Goal: Obtain resource: Download file/media

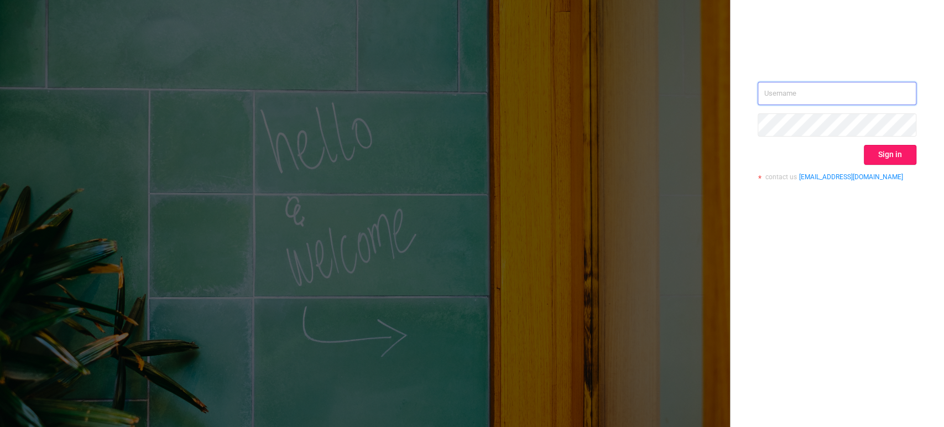
type input "[EMAIL_ADDRESS][DOMAIN_NAME]"
click at [883, 160] on button "Sign in" at bounding box center [890, 155] width 53 height 20
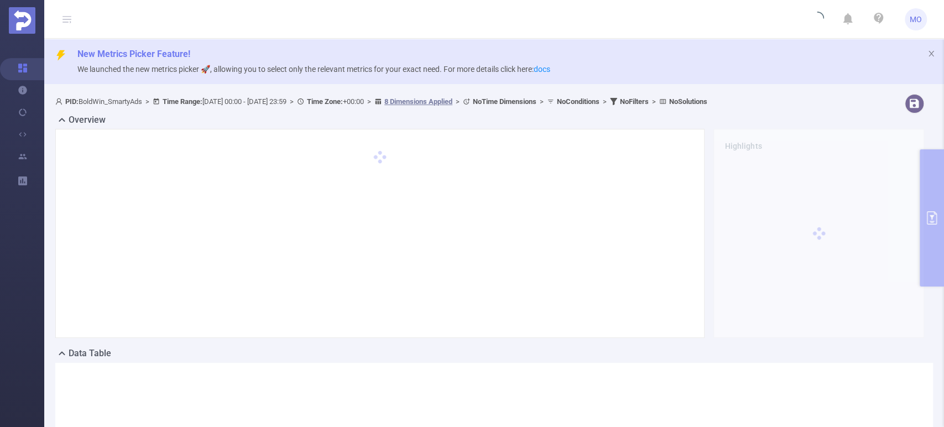
click at [929, 200] on div "PID: BoldWin_SmartyAds > Time Range: [DATE] 00:00 - [DATE] 23:59 > Time Zone: +…" at bounding box center [493, 320] width 899 height 461
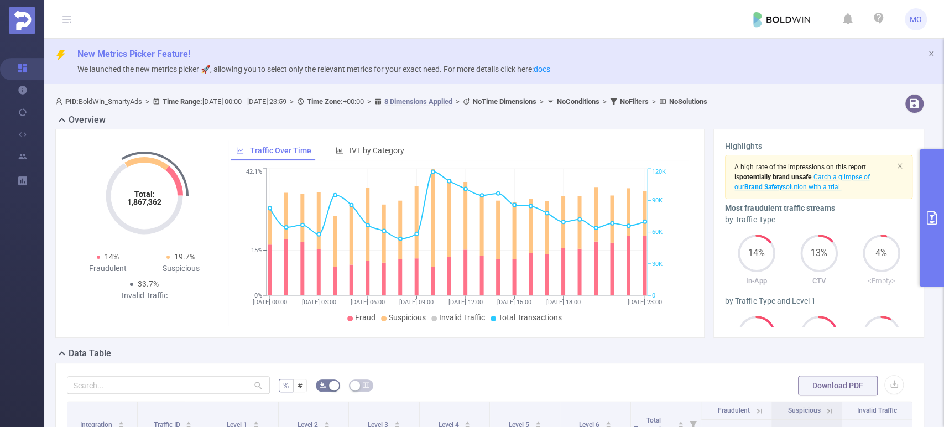
click at [936, 210] on button "primary" at bounding box center [931, 217] width 24 height 137
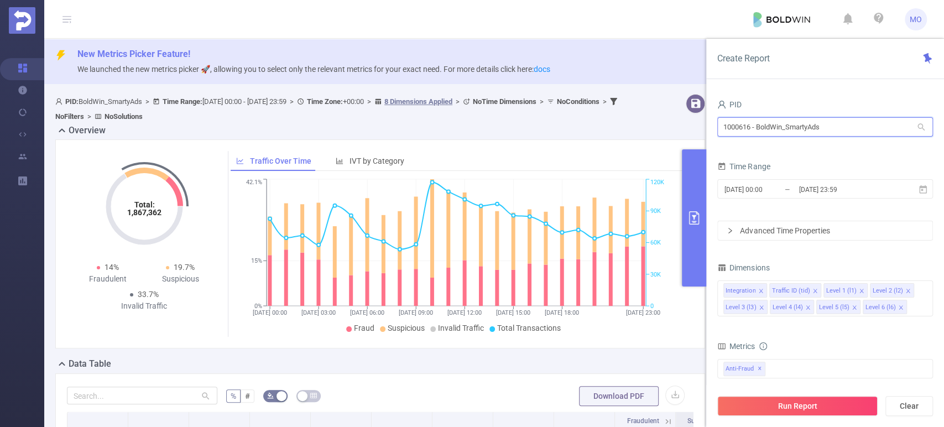
click at [760, 130] on input "1000616 - BoldWin_SmartyAds" at bounding box center [825, 126] width 216 height 19
click at [751, 179] on span "[DATE] 00:00 _ [DATE] 23:59" at bounding box center [825, 188] width 216 height 19
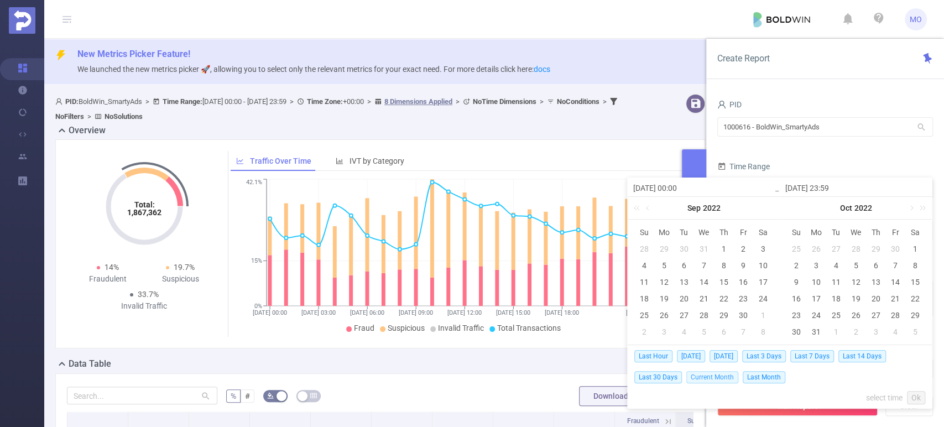
click at [709, 380] on span "Current Month" at bounding box center [712, 377] width 52 height 12
type input "[DATE] 00:00"
type input "[DATE] 07:59"
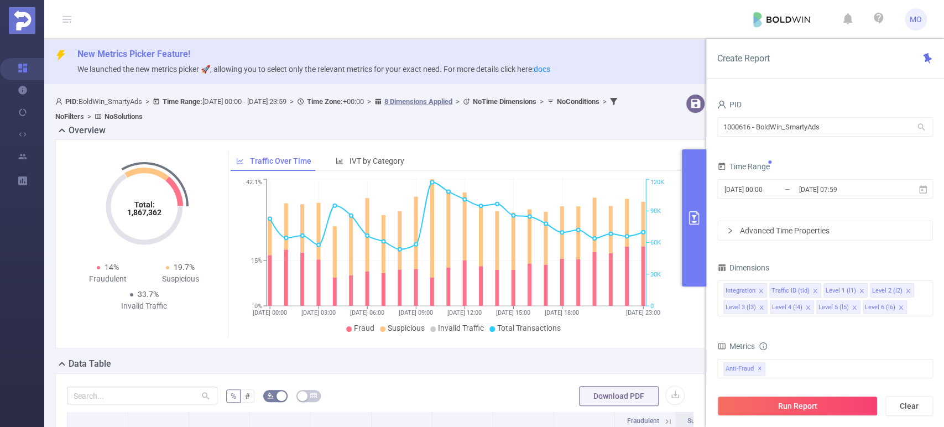
click at [709, 375] on div "PID 1000616 - BoldWin_SmartyAds 1000616 - BoldWin_SmartyAds Time Range [DATE] 0…" at bounding box center [825, 266] width 238 height 360
click at [775, 406] on button "Run Report" at bounding box center [797, 406] width 160 height 20
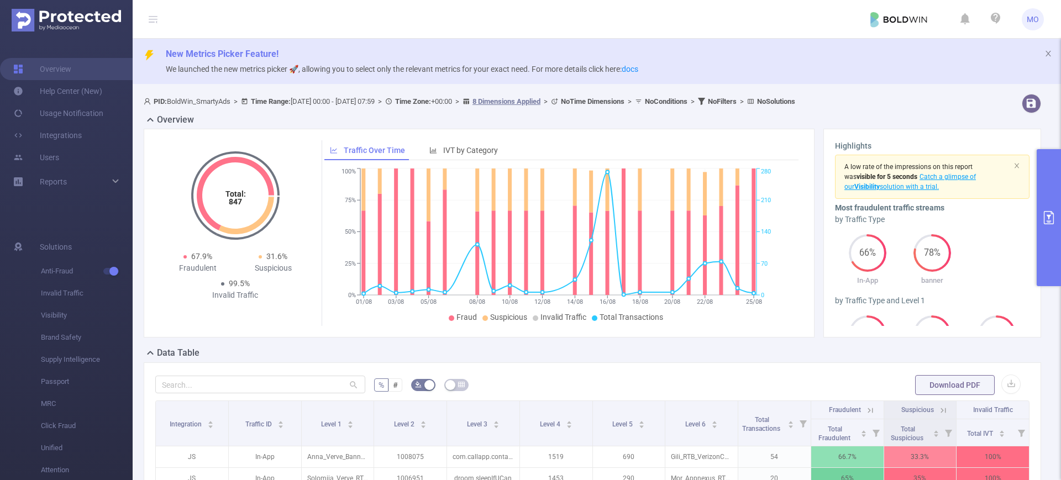
click at [150, 18] on icon at bounding box center [153, 19] width 9 height 9
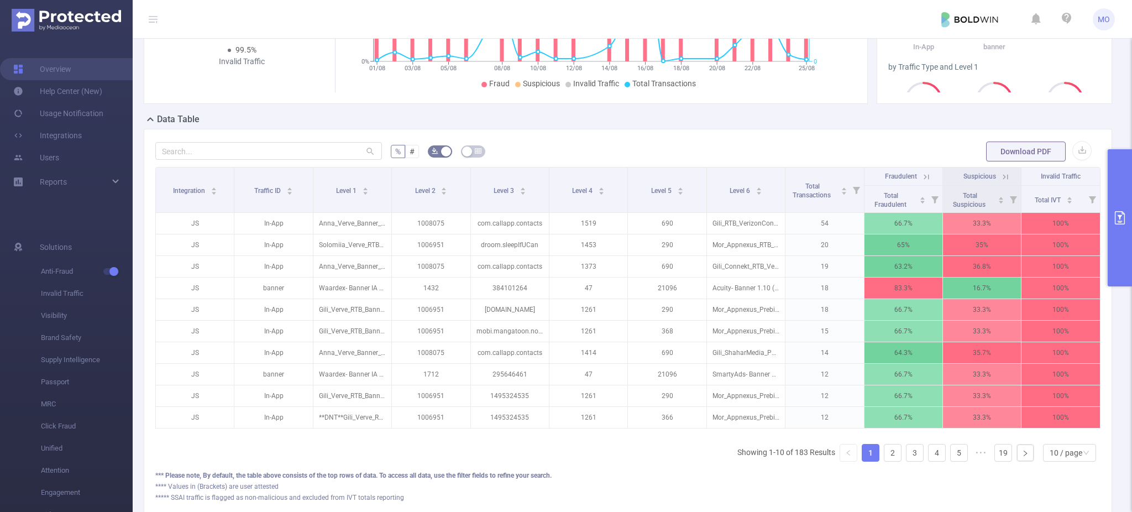
scroll to position [317, 0]
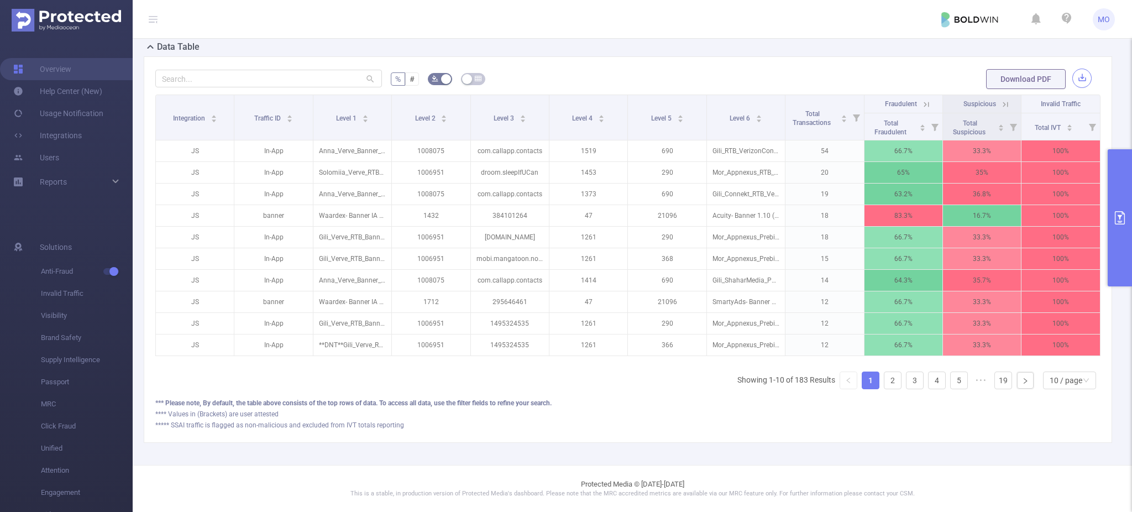
click at [943, 69] on button "button" at bounding box center [1081, 78] width 19 height 19
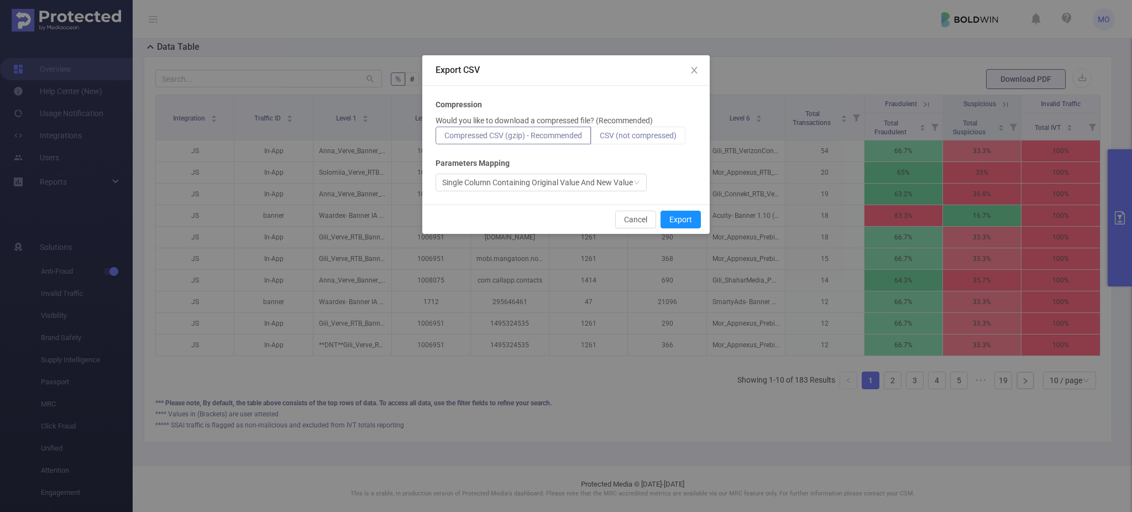
click at [644, 131] on span "CSV (not compressed)" at bounding box center [638, 135] width 77 height 9
click at [600, 138] on input "CSV (not compressed)" at bounding box center [600, 138] width 0 height 0
click at [682, 219] on button "Export" at bounding box center [681, 220] width 40 height 18
